Goal: Communication & Community: Participate in discussion

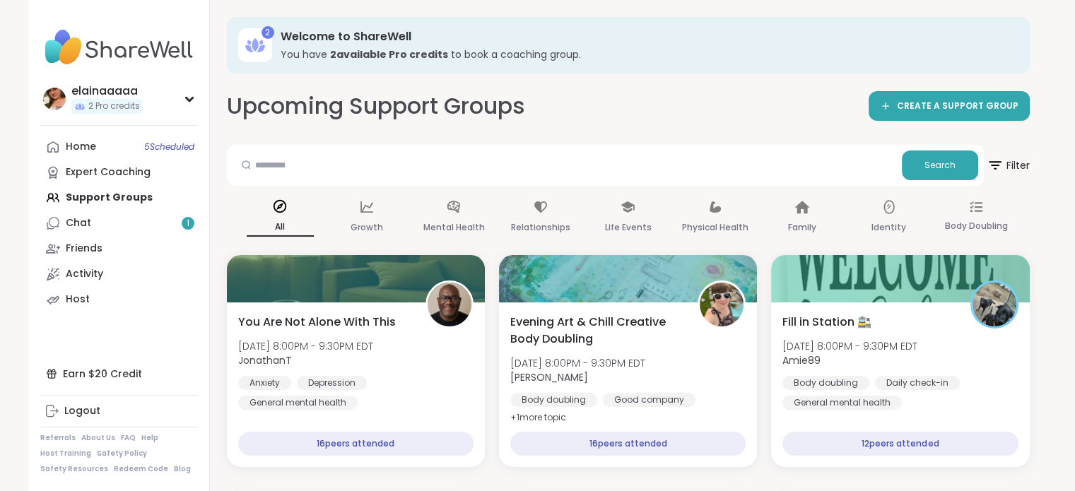
click at [89, 52] on img at bounding box center [119, 47] width 158 height 49
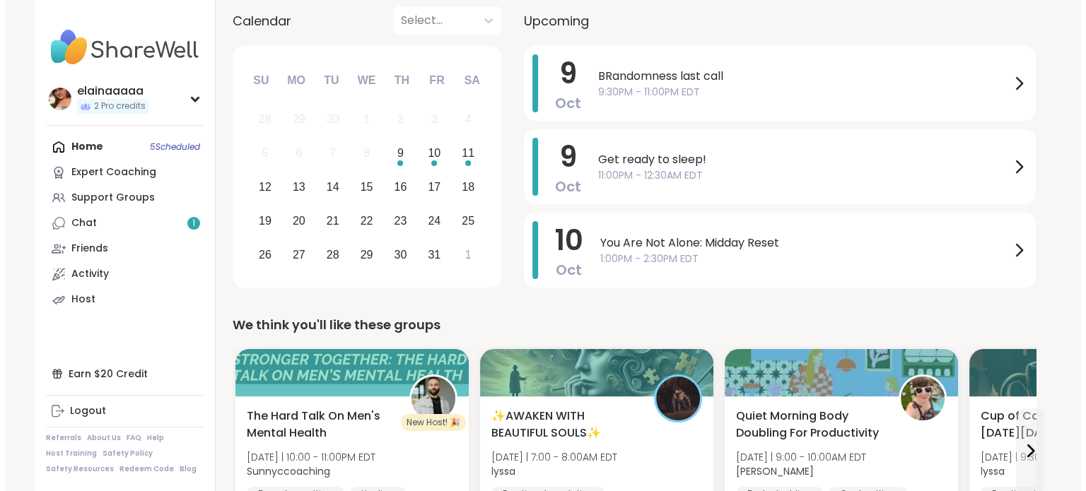
scroll to position [160, 0]
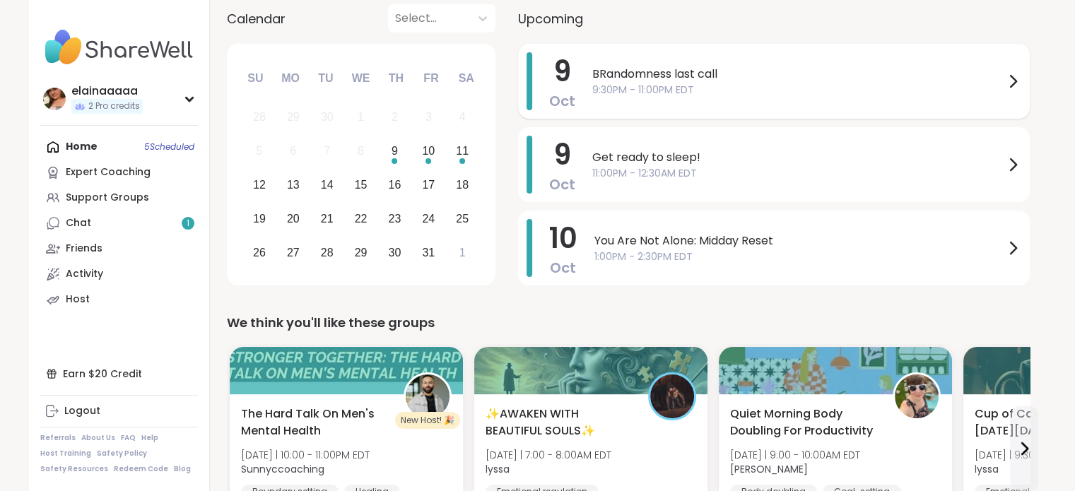
click at [699, 94] on span "9:30PM - 11:00PM EDT" at bounding box center [799, 90] width 412 height 15
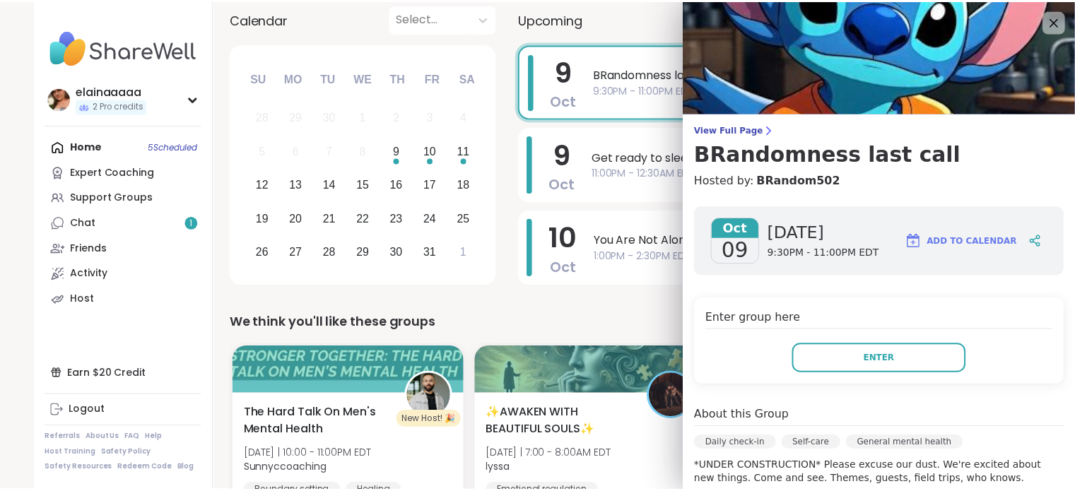
scroll to position [68, 0]
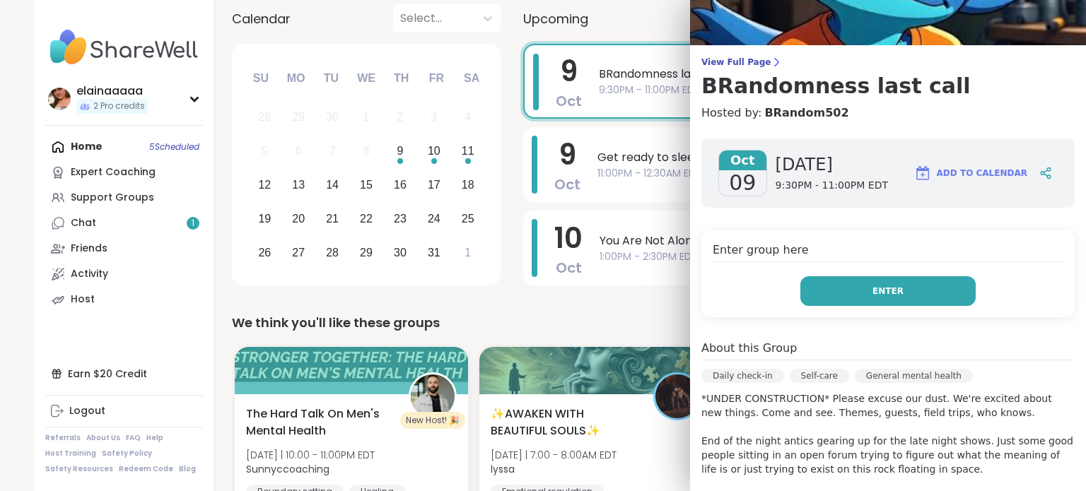
click at [853, 296] on button "Enter" at bounding box center [887, 291] width 175 height 30
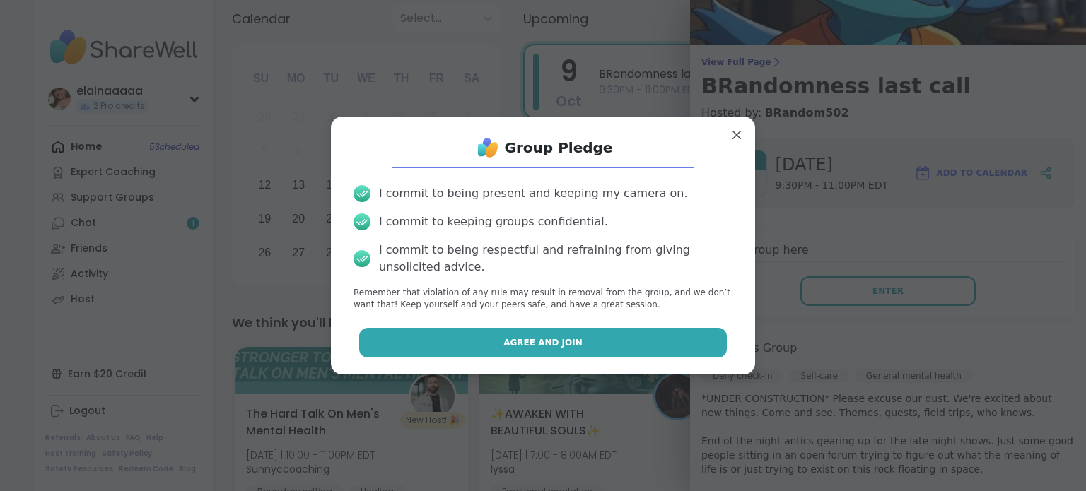
click at [595, 345] on button "Agree and Join" at bounding box center [543, 343] width 368 height 30
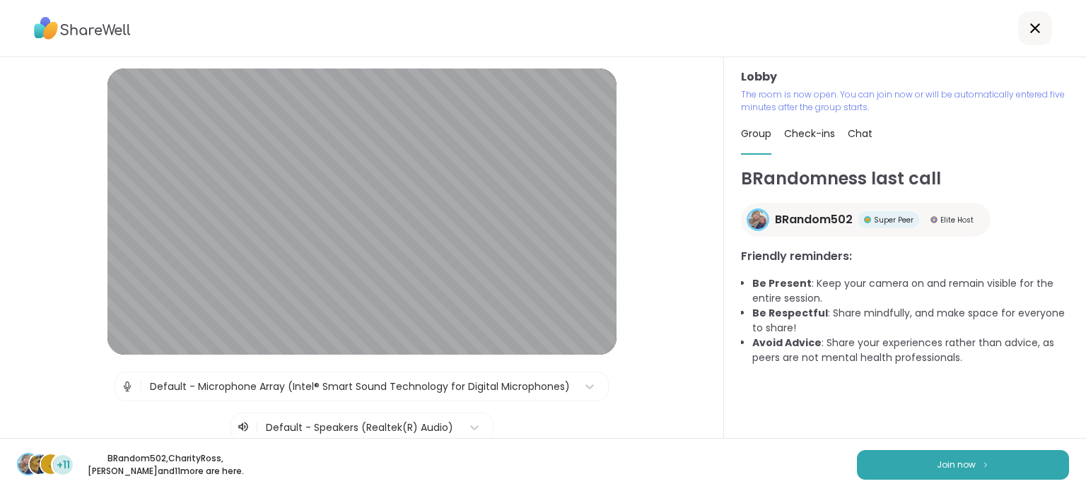
click at [121, 383] on img at bounding box center [127, 387] width 13 height 28
click at [951, 468] on span "Join now" at bounding box center [956, 465] width 39 height 13
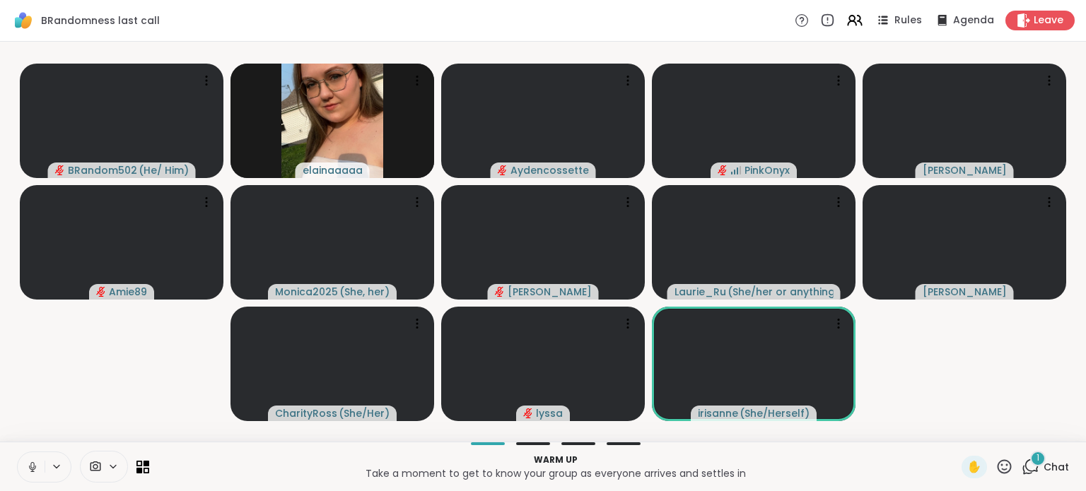
click at [23, 469] on button at bounding box center [31, 468] width 27 height 30
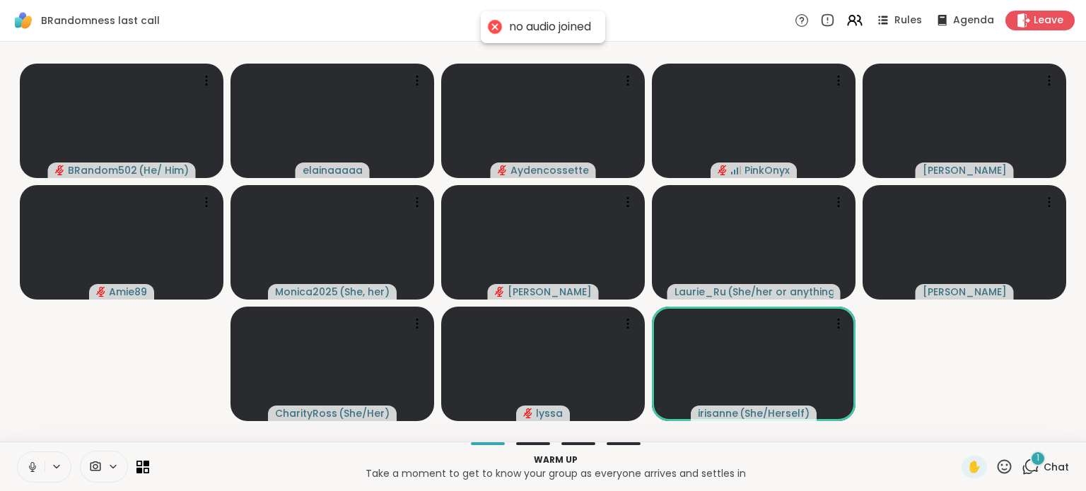
click at [33, 461] on icon at bounding box center [32, 467] width 13 height 13
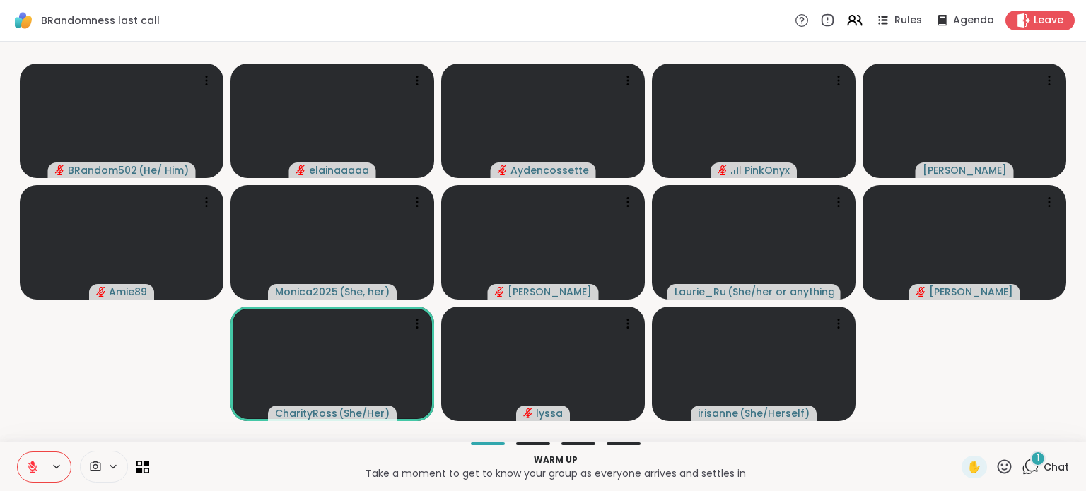
click at [1037, 460] on span "1" at bounding box center [1038, 459] width 3 height 12
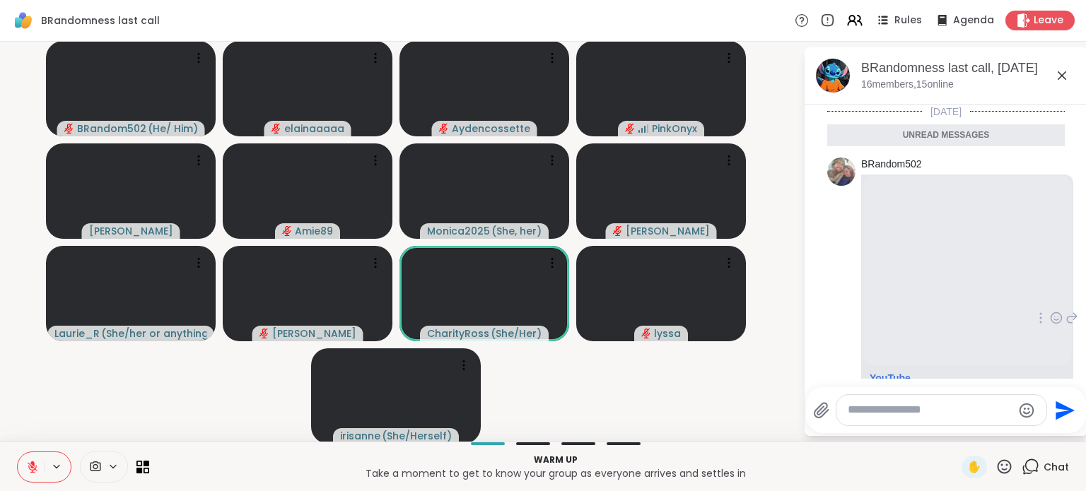
scroll to position [119, 0]
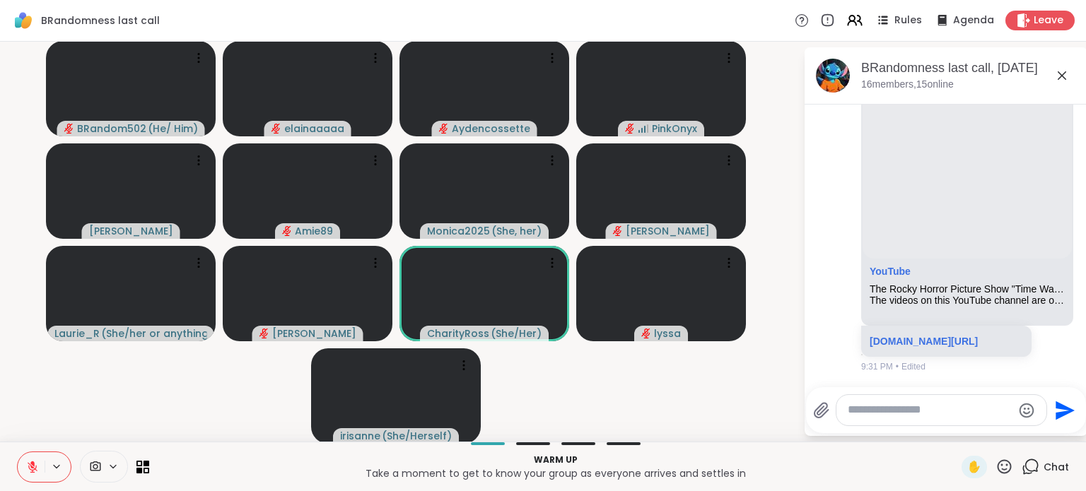
click at [912, 406] on textarea "Type your message" at bounding box center [930, 410] width 165 height 15
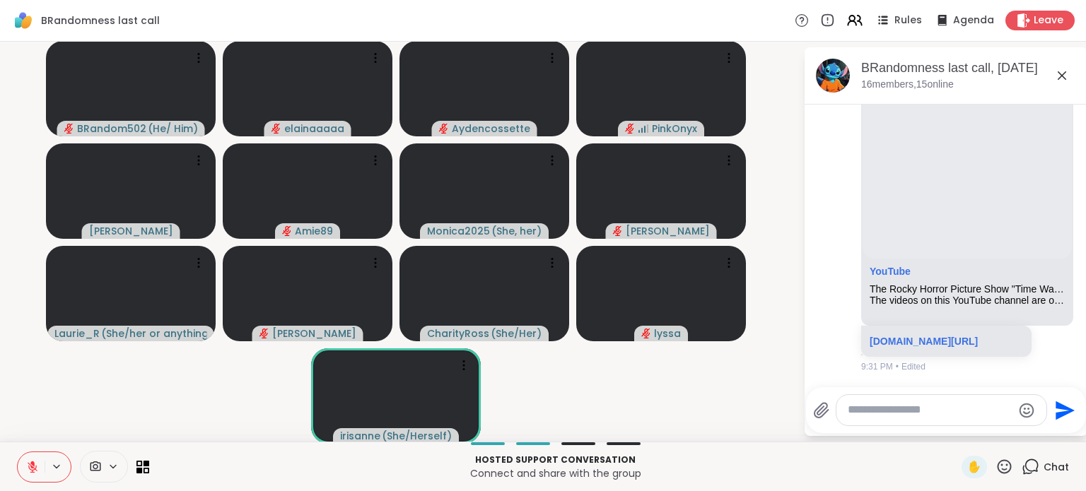
click at [912, 406] on textarea "Type your message" at bounding box center [930, 410] width 165 height 15
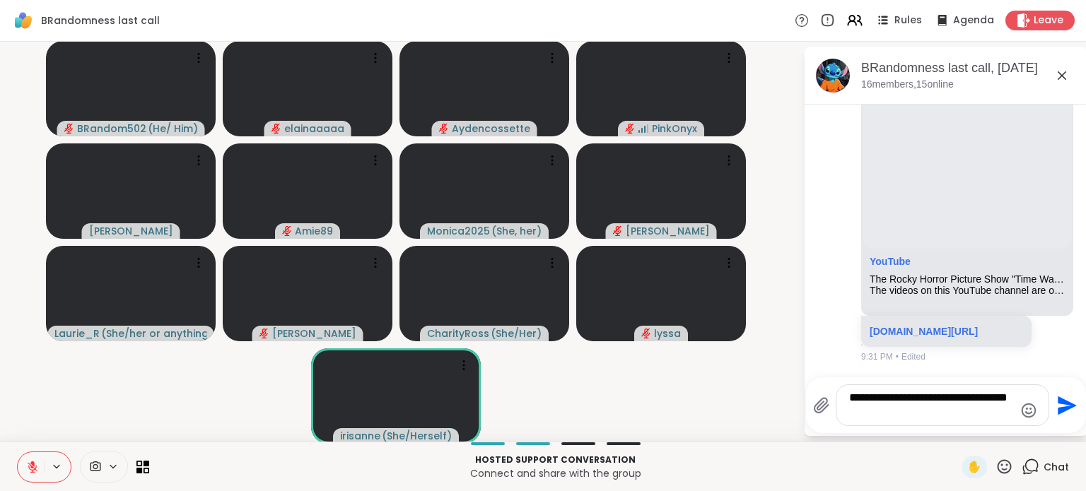
type textarea "**********"
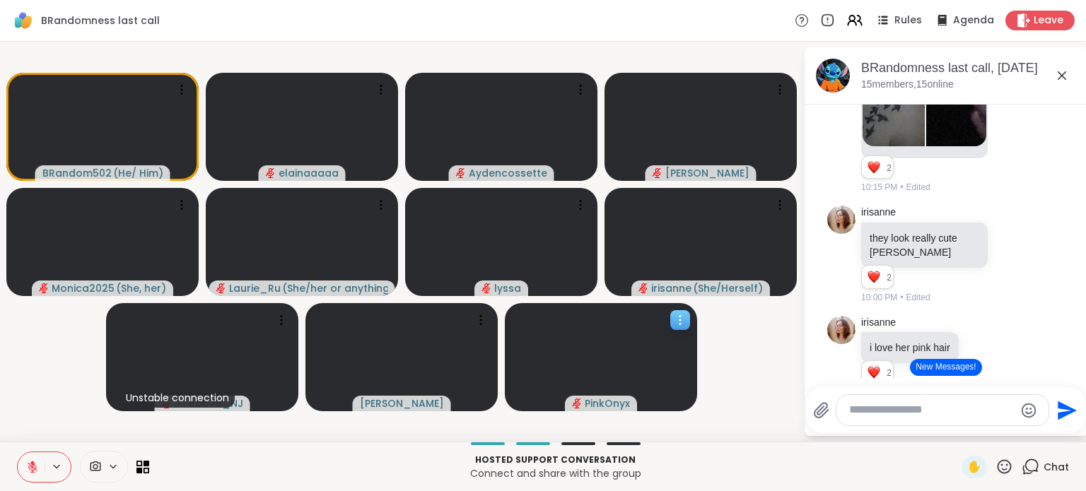
scroll to position [3575, 0]
